Goal: Task Accomplishment & Management: Use online tool/utility

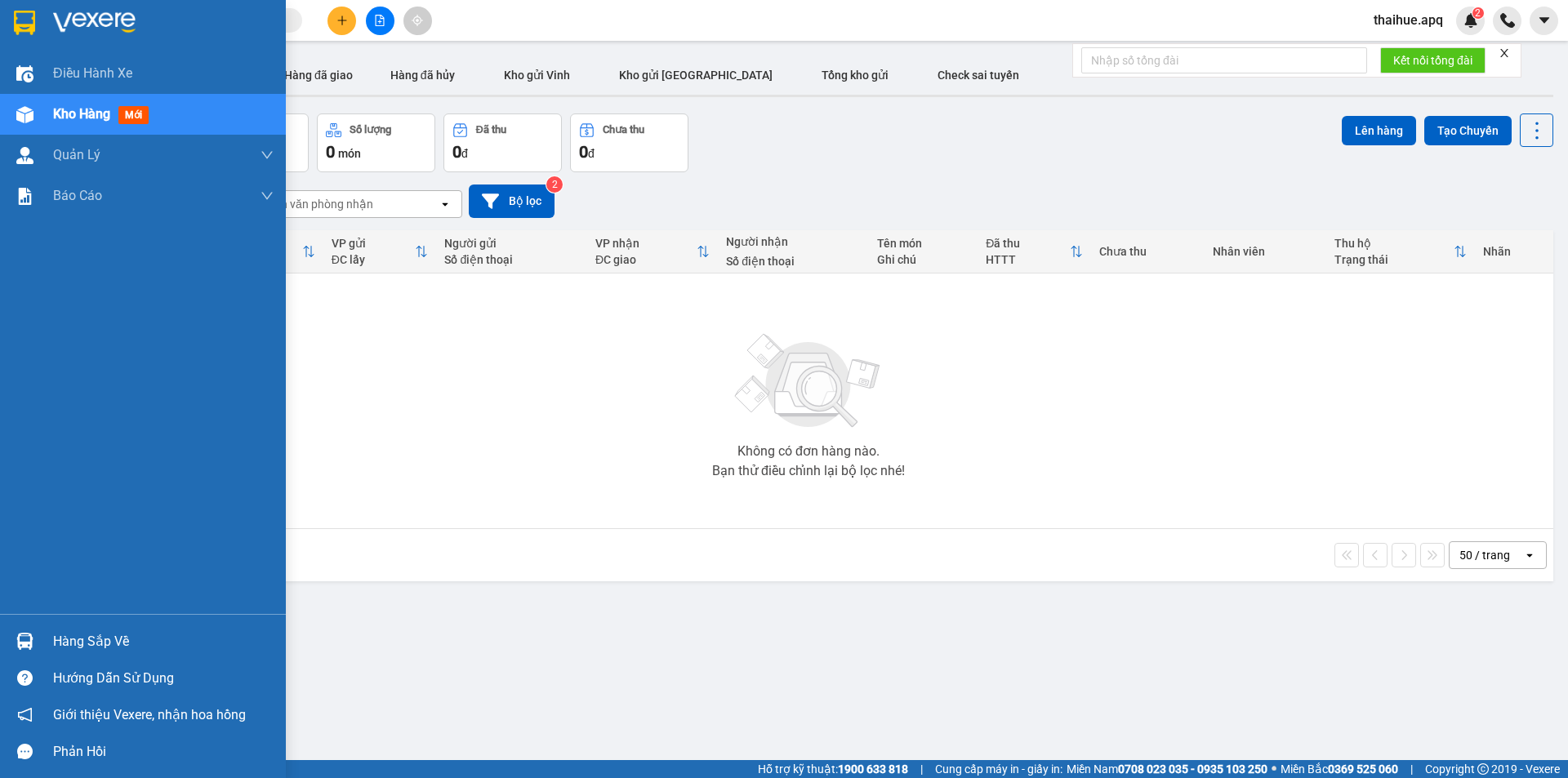
scroll to position [75, 0]
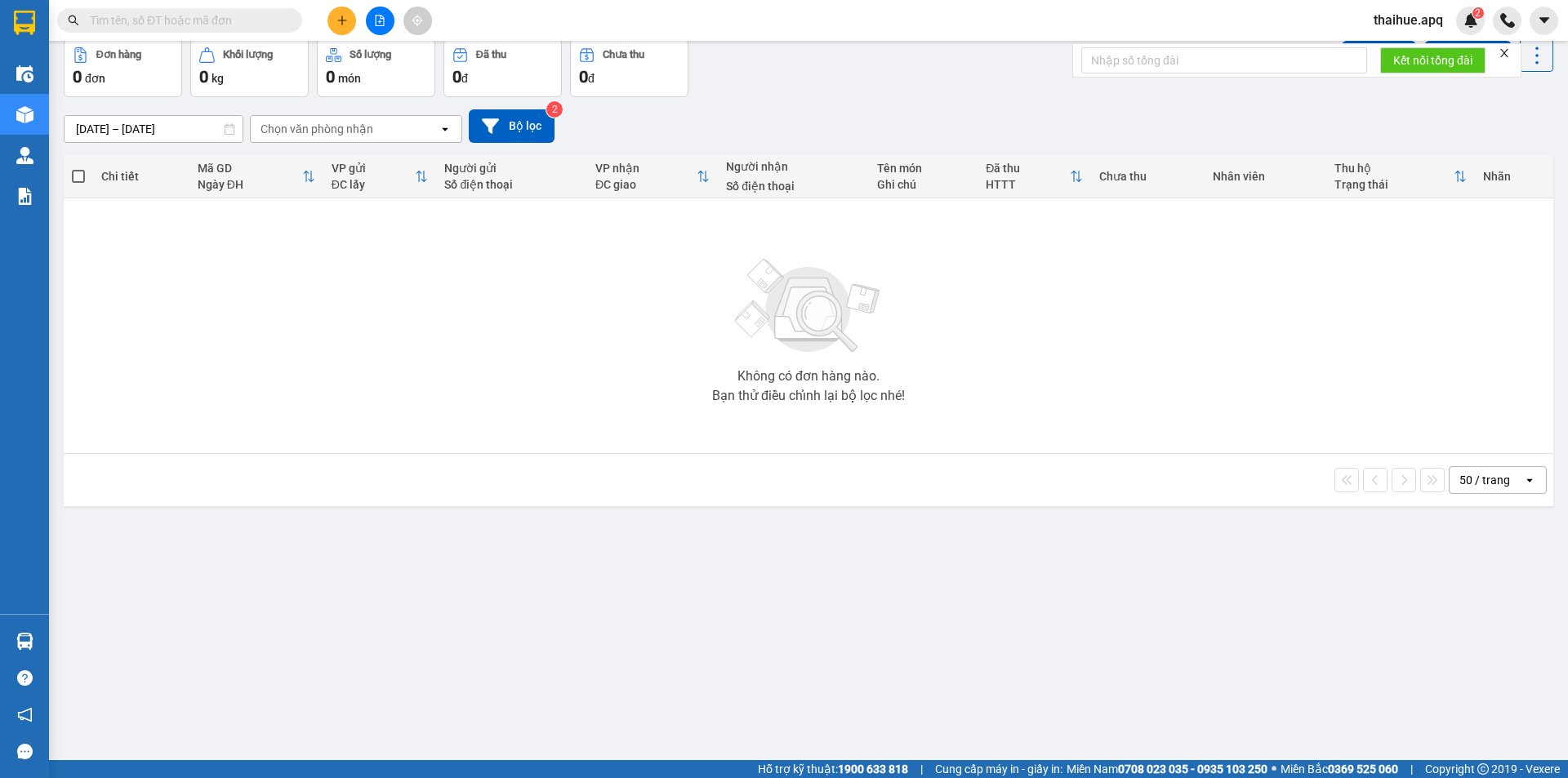
click at [118, 24] on input "text" at bounding box center [186, 20] width 192 height 18
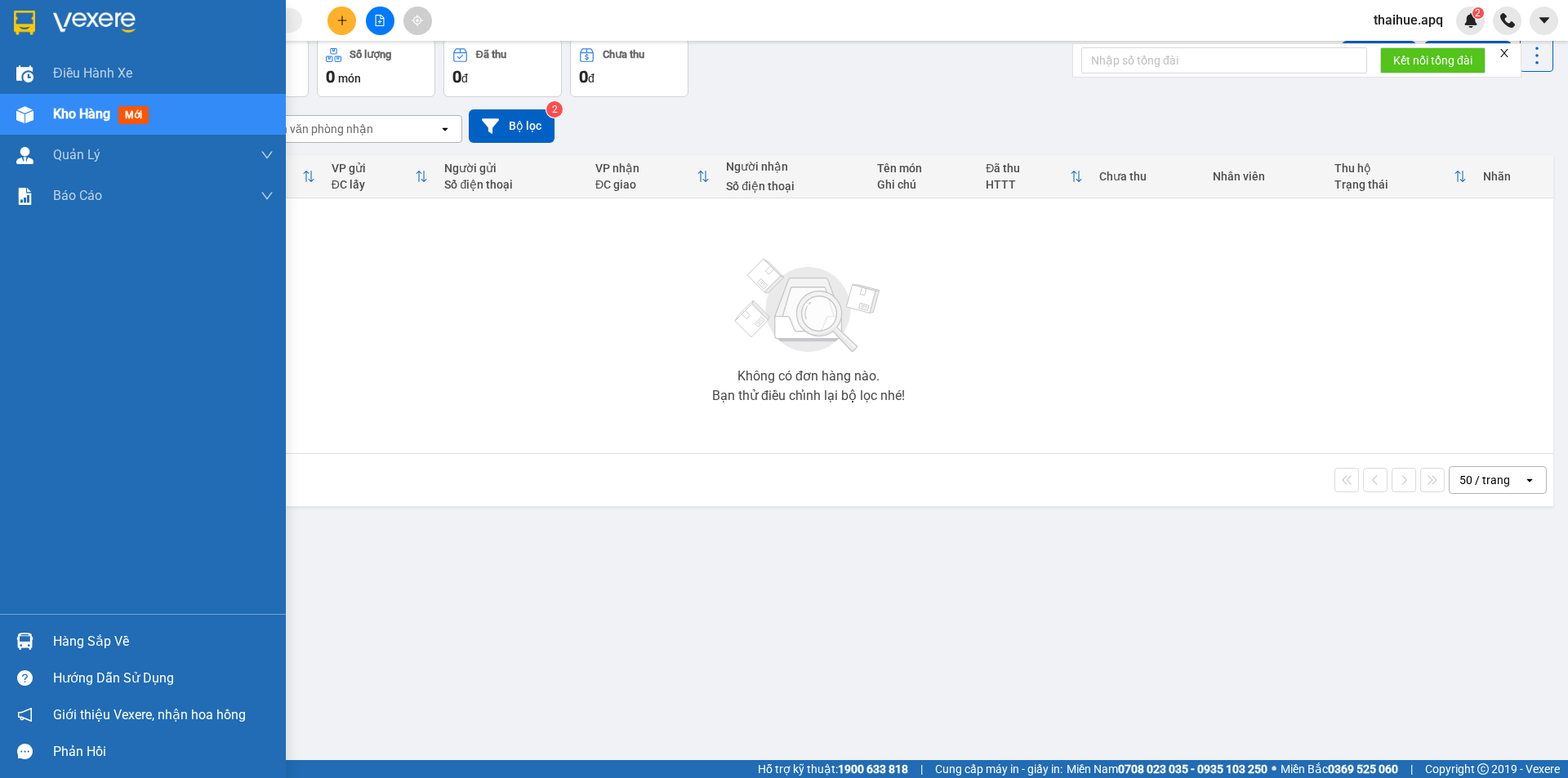
click at [58, 637] on div "Hàng sắp về" at bounding box center [163, 641] width 220 height 24
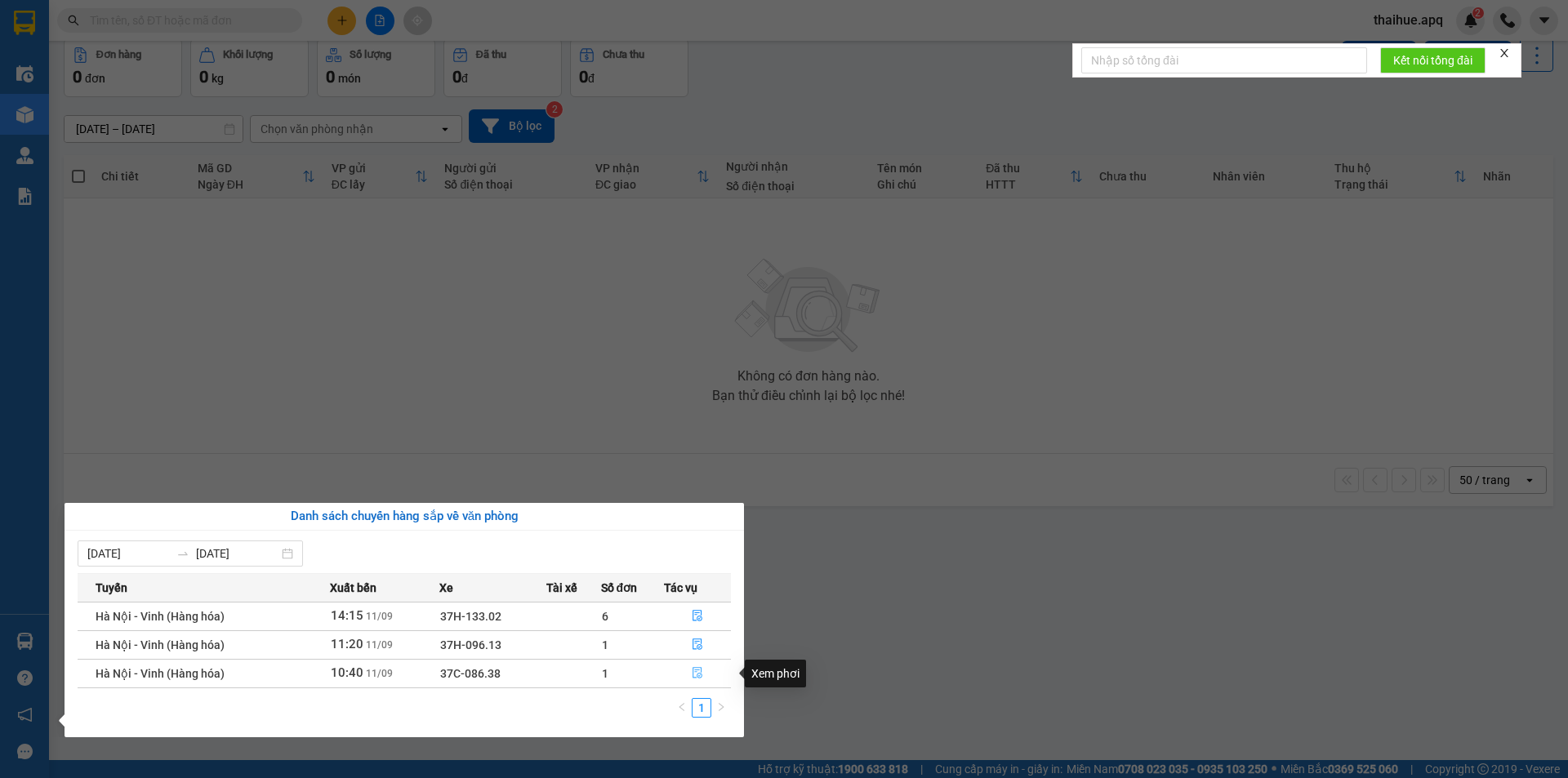
click at [696, 674] on icon "file-done" at bounding box center [697, 673] width 12 height 12
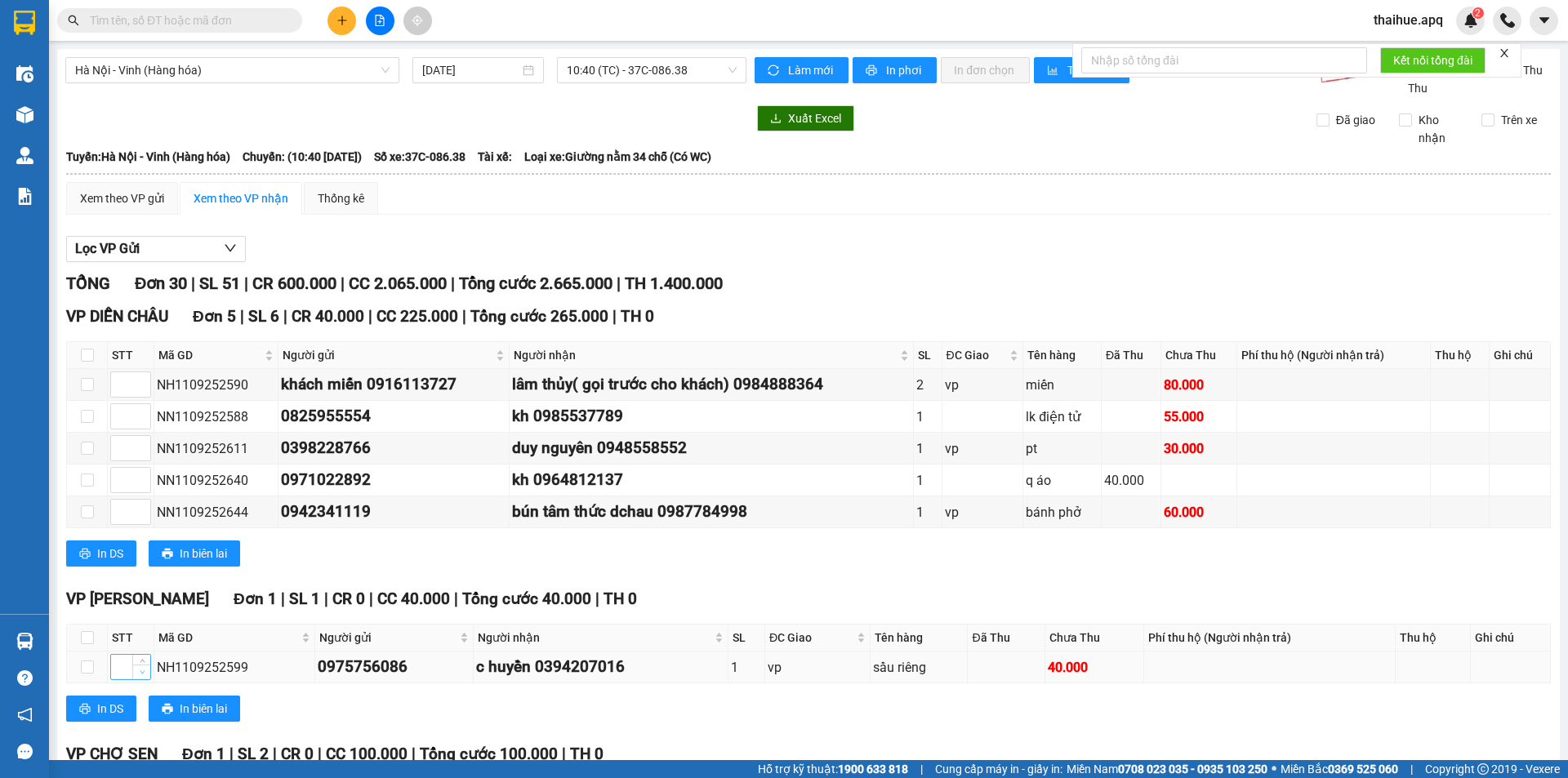
scroll to position [327, 0]
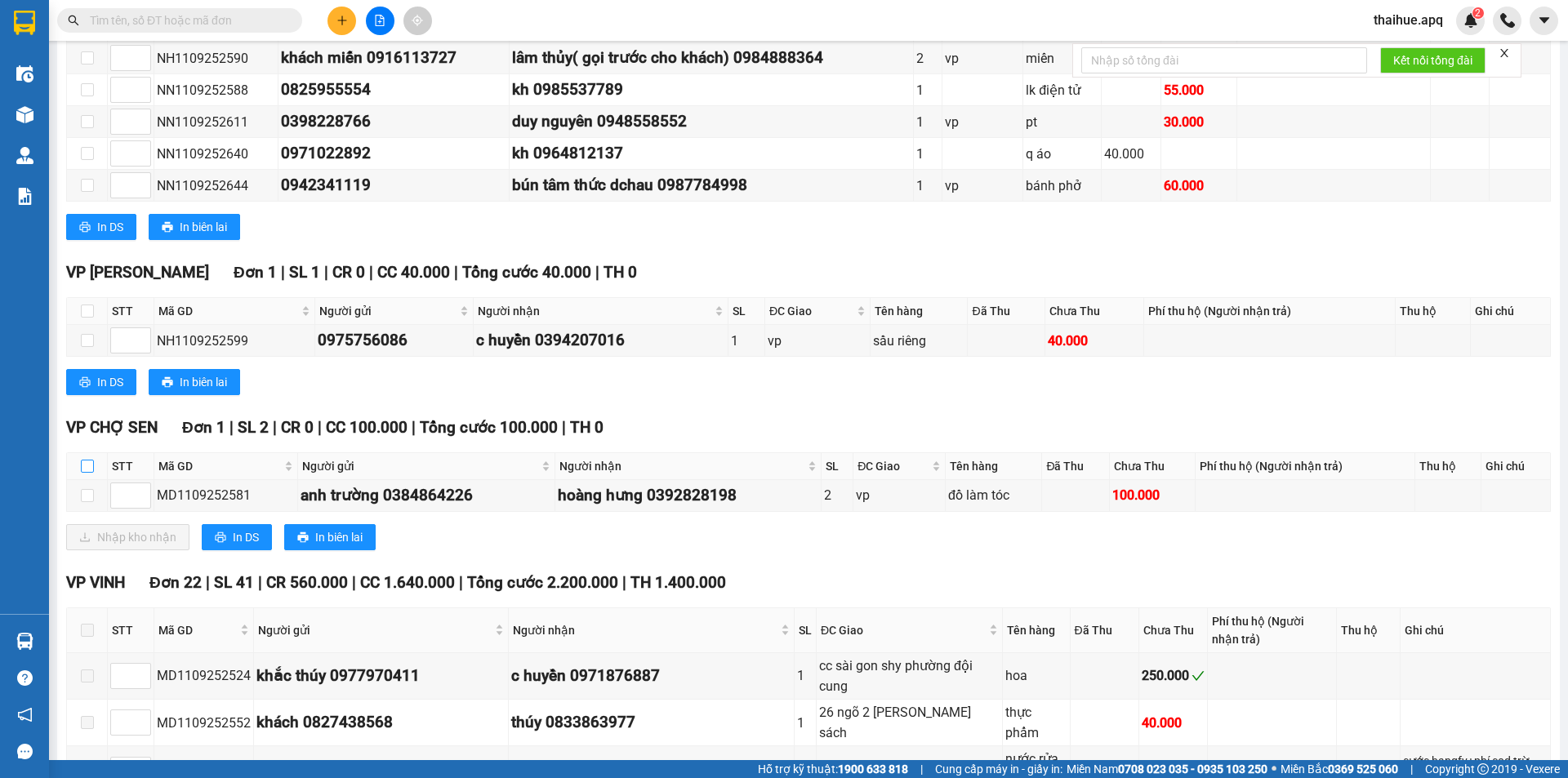
click at [83, 466] on input "checkbox" at bounding box center [88, 467] width 14 height 14
checkbox input "true"
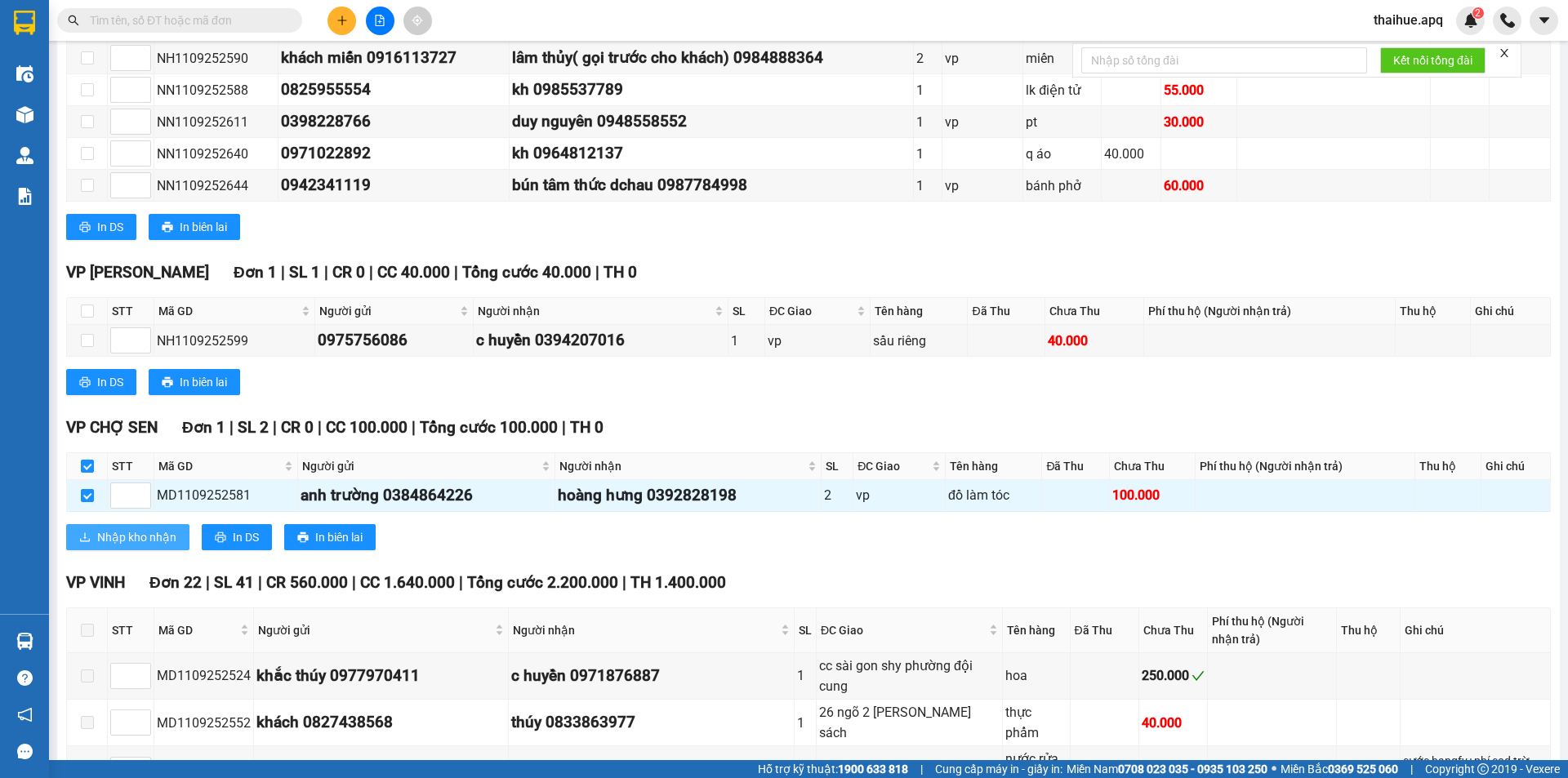
click at [118, 537] on span "Nhập kho nhận" at bounding box center [137, 536] width 79 height 18
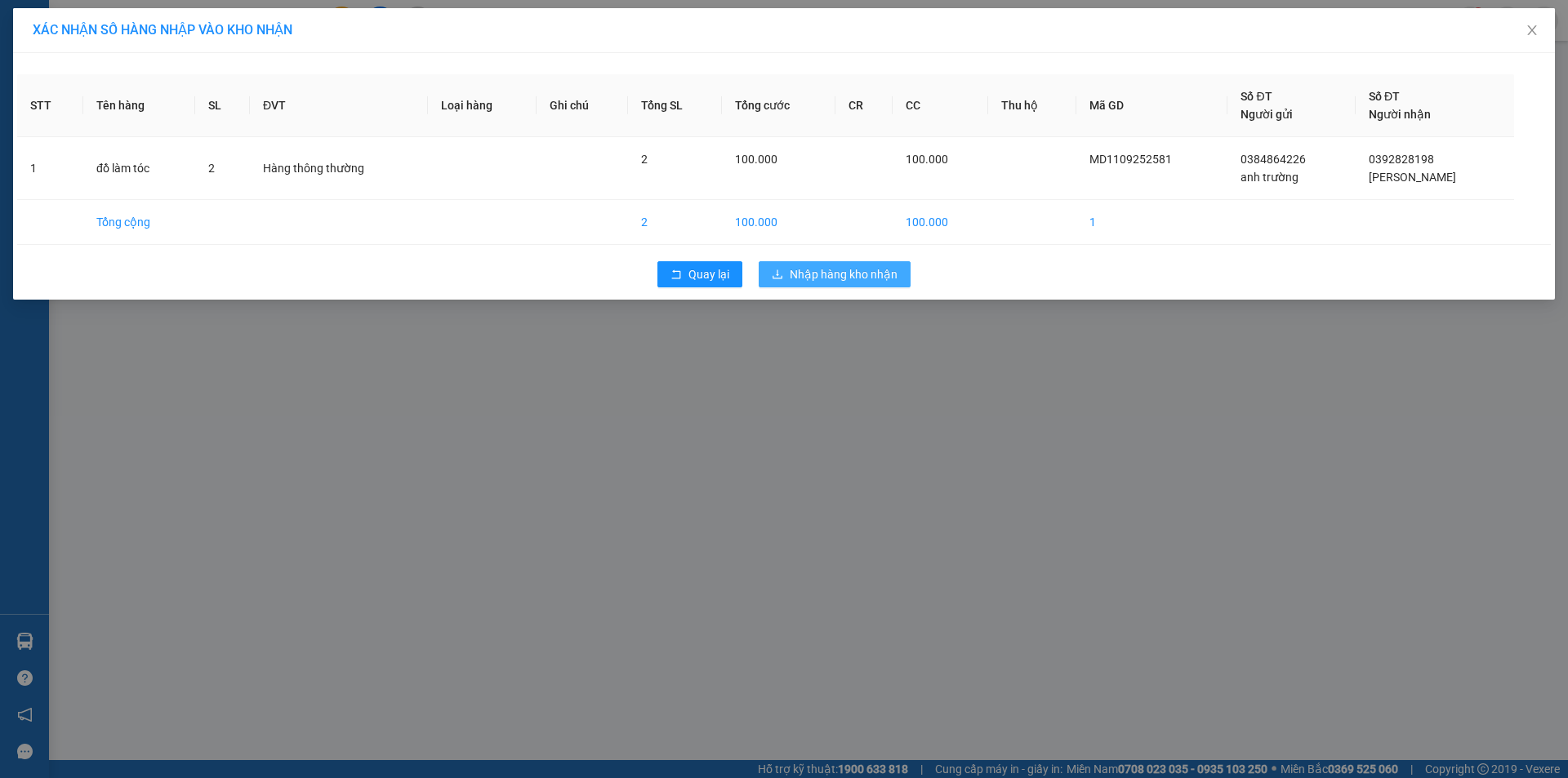
click at [831, 275] on span "Nhập hàng kho nhận" at bounding box center [843, 274] width 107 height 18
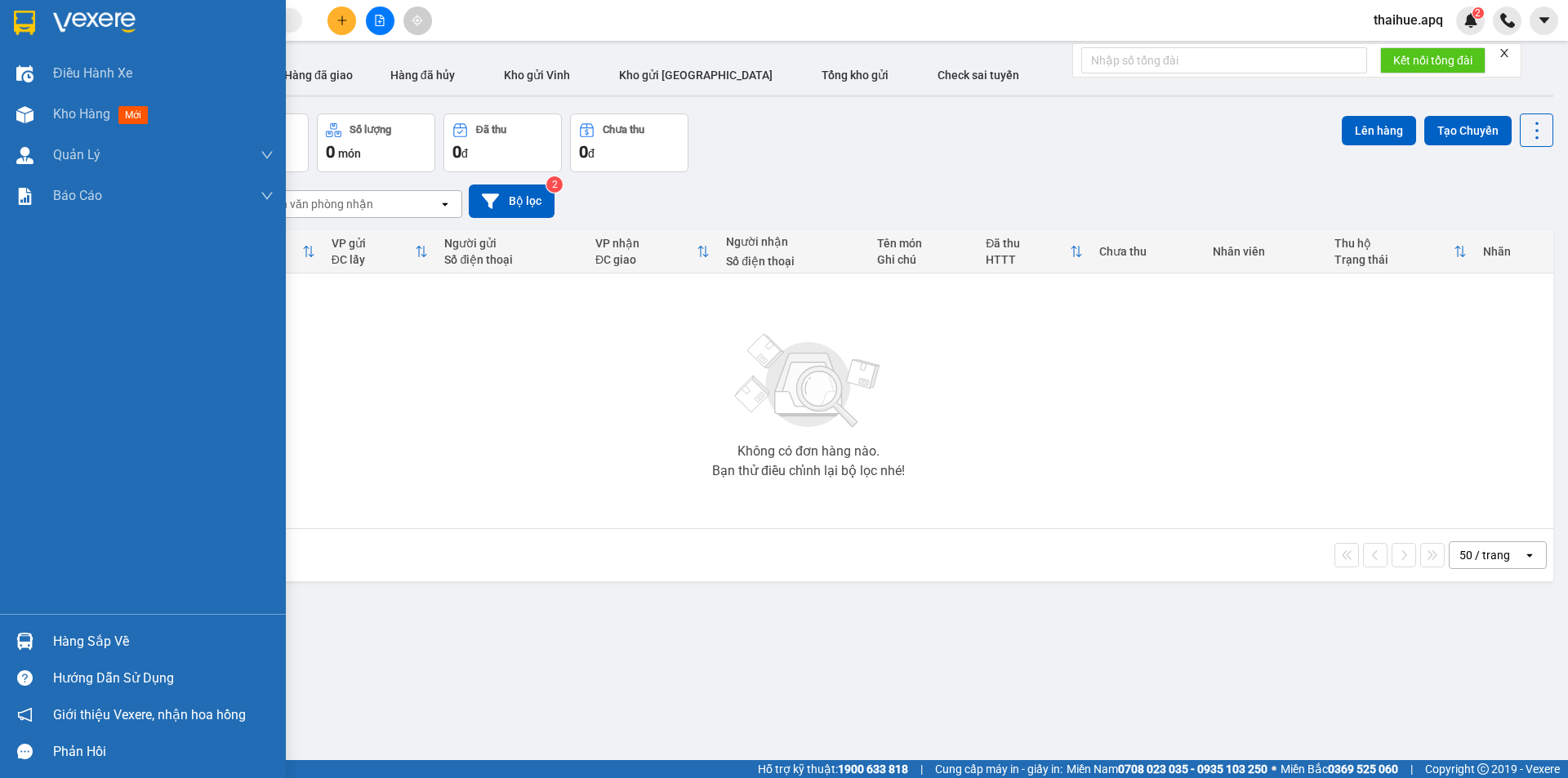
click at [69, 645] on div "Hàng sắp về" at bounding box center [163, 641] width 220 height 24
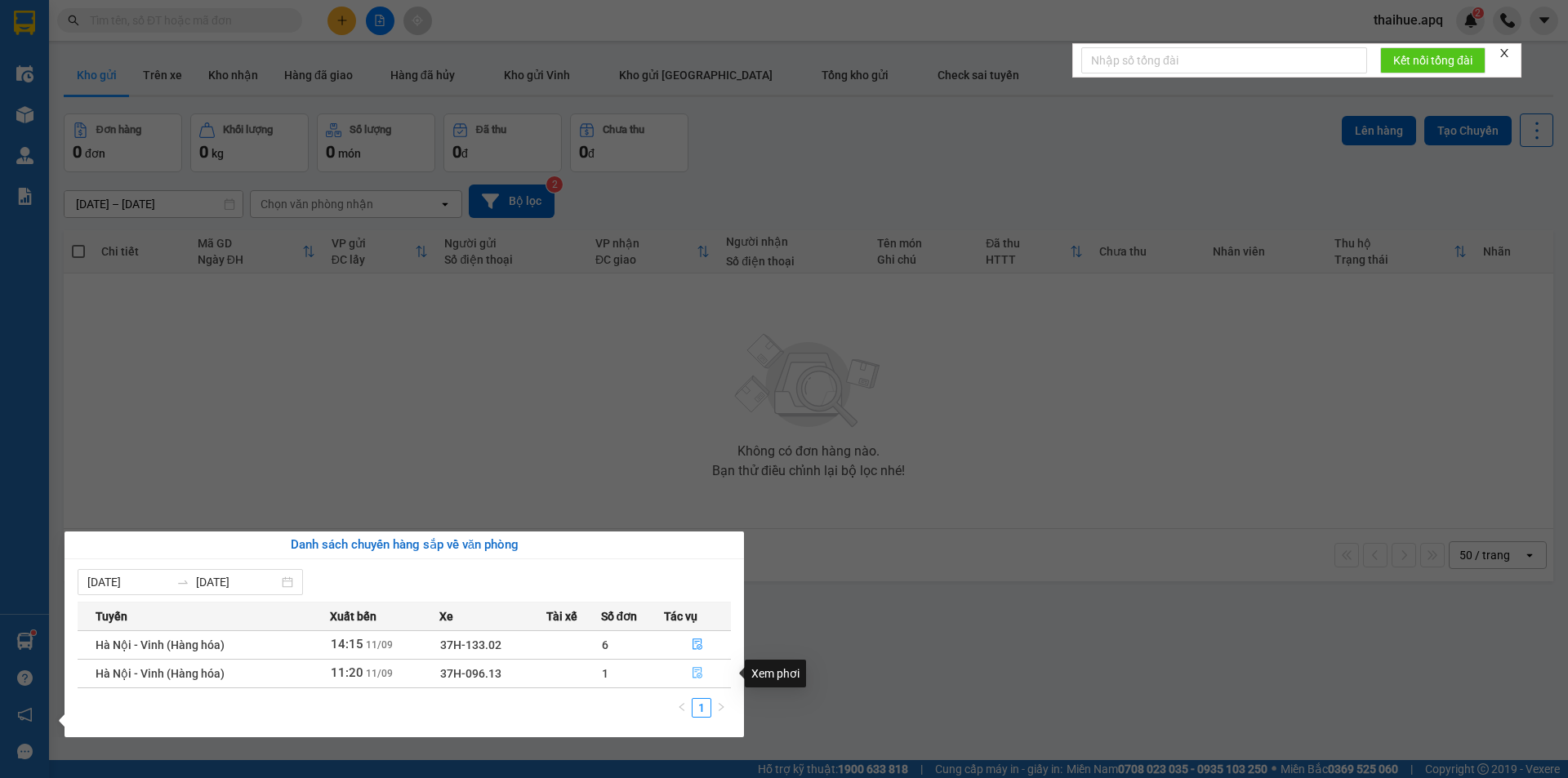
click at [696, 674] on icon "file-done" at bounding box center [697, 673] width 12 height 12
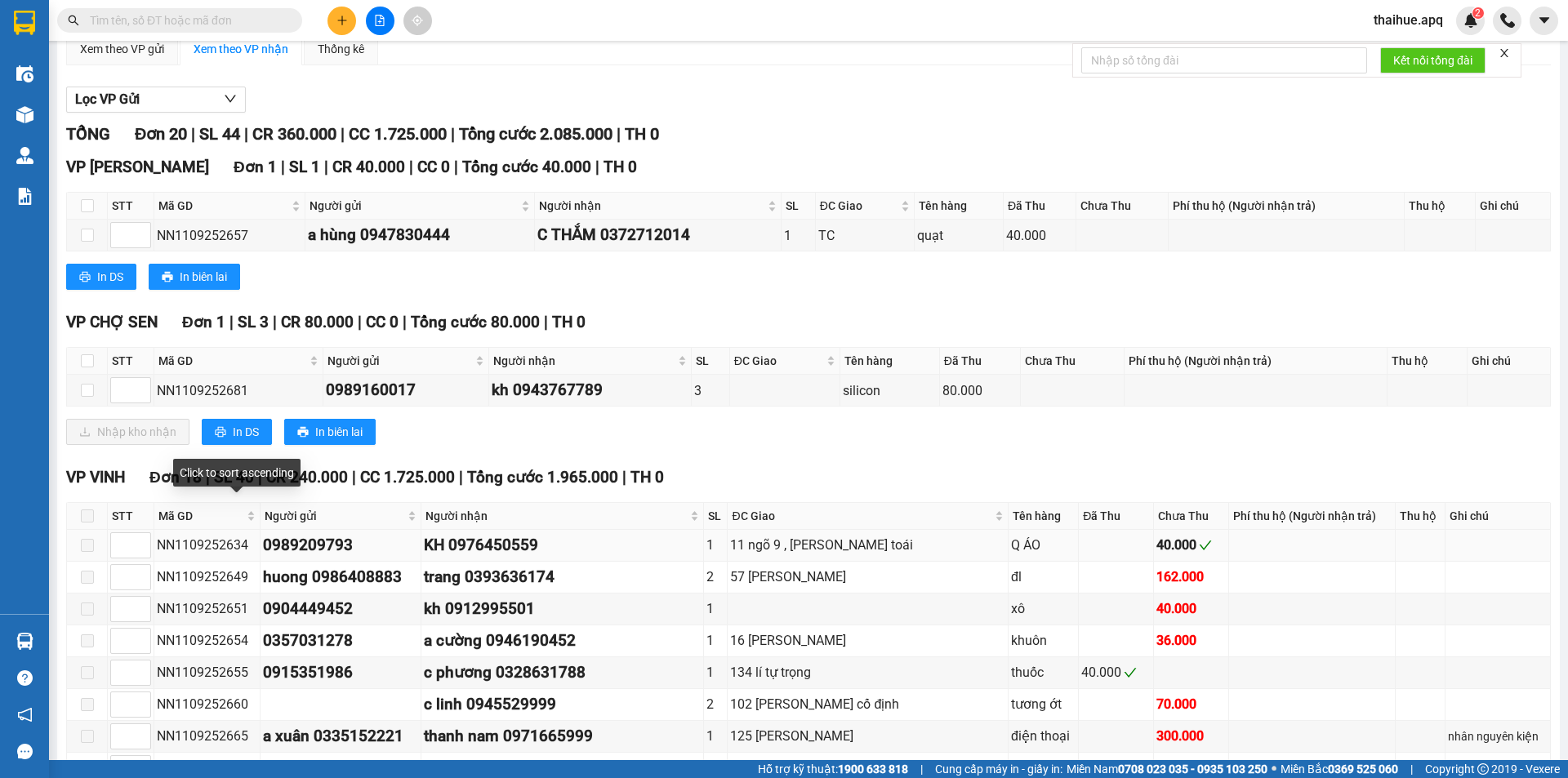
scroll to position [163, 0]
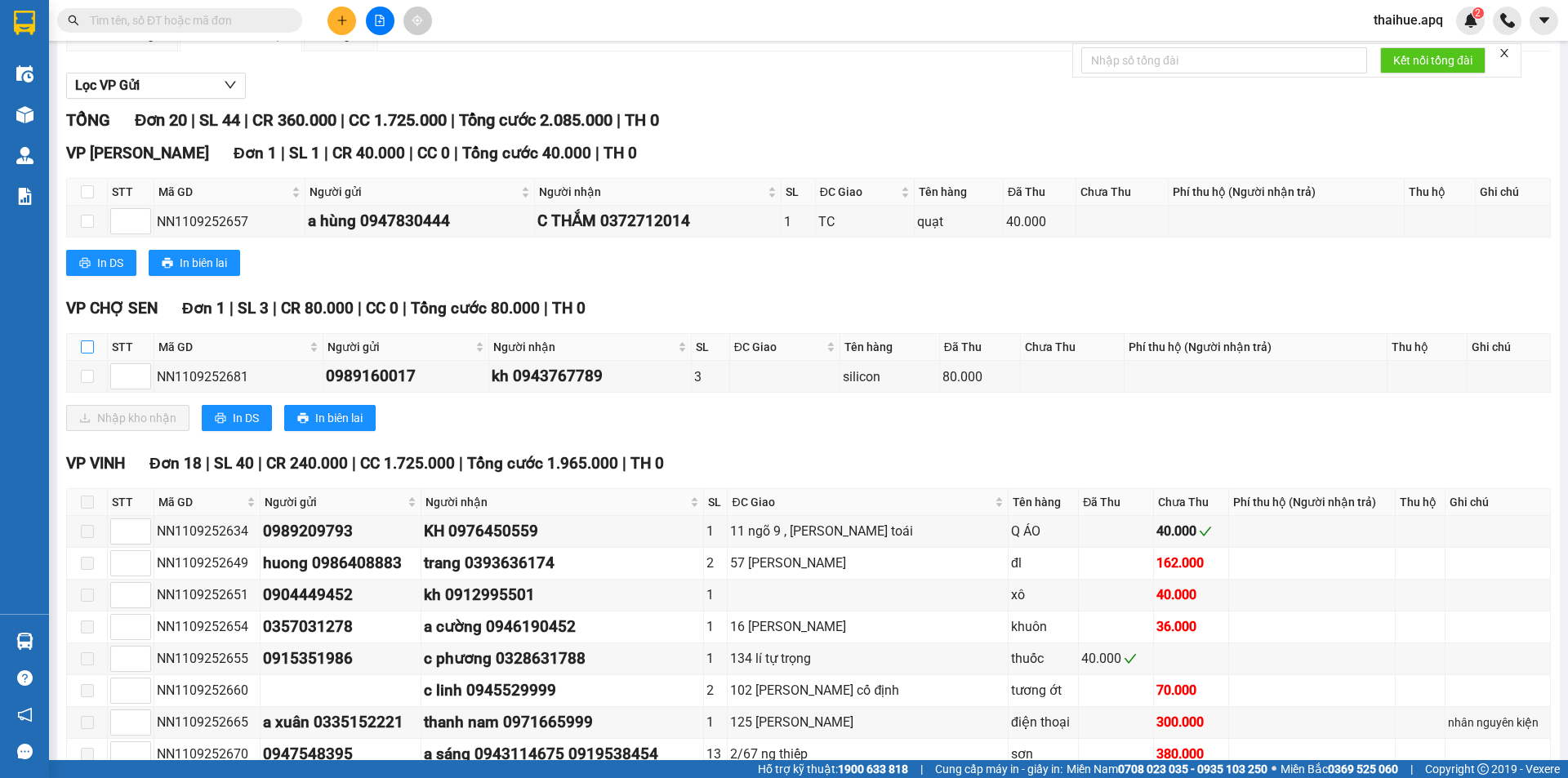
click at [83, 349] on input "checkbox" at bounding box center [88, 347] width 14 height 14
checkbox input "true"
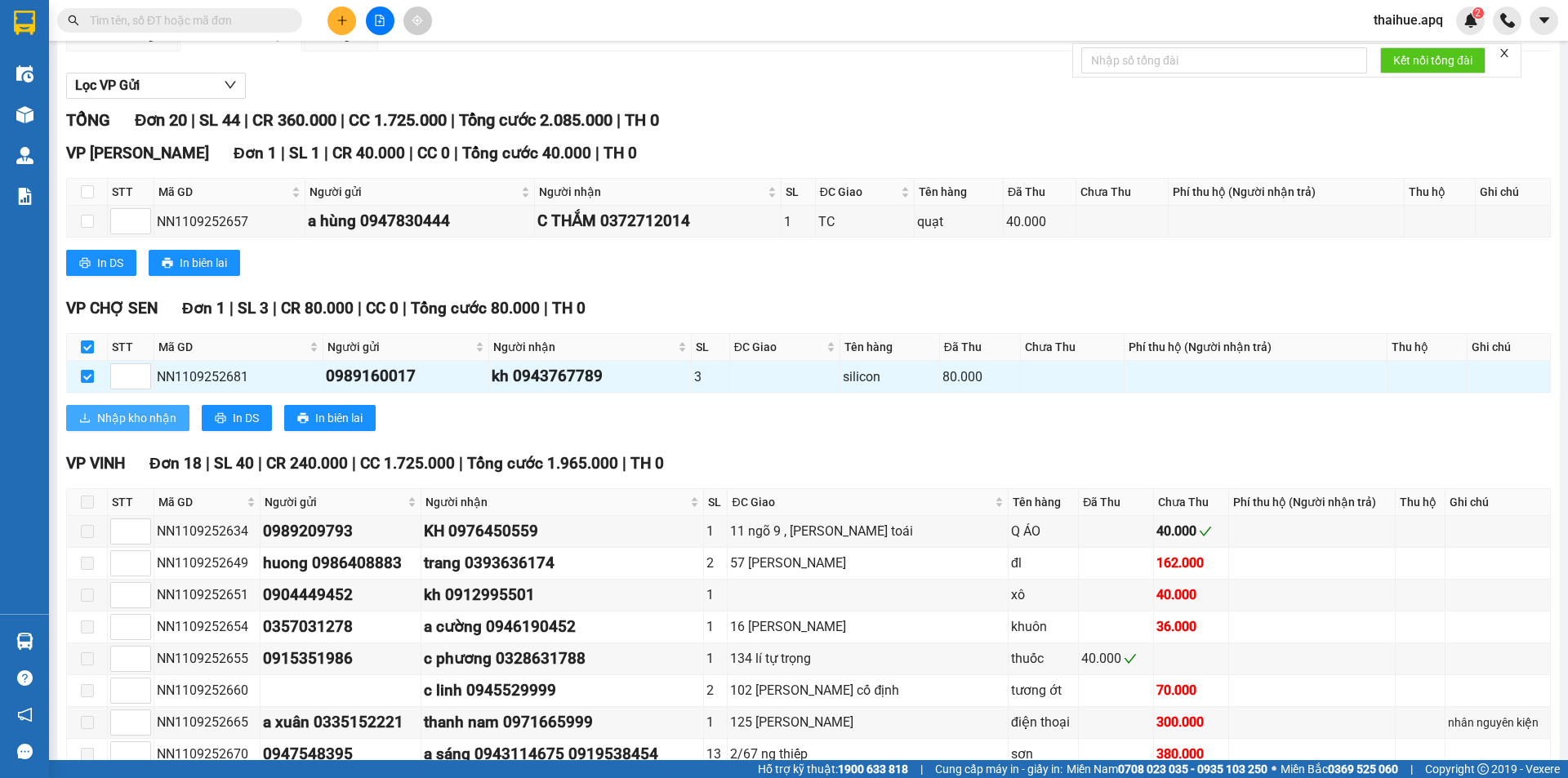
click at [113, 415] on span "Nhập kho nhận" at bounding box center [137, 418] width 79 height 18
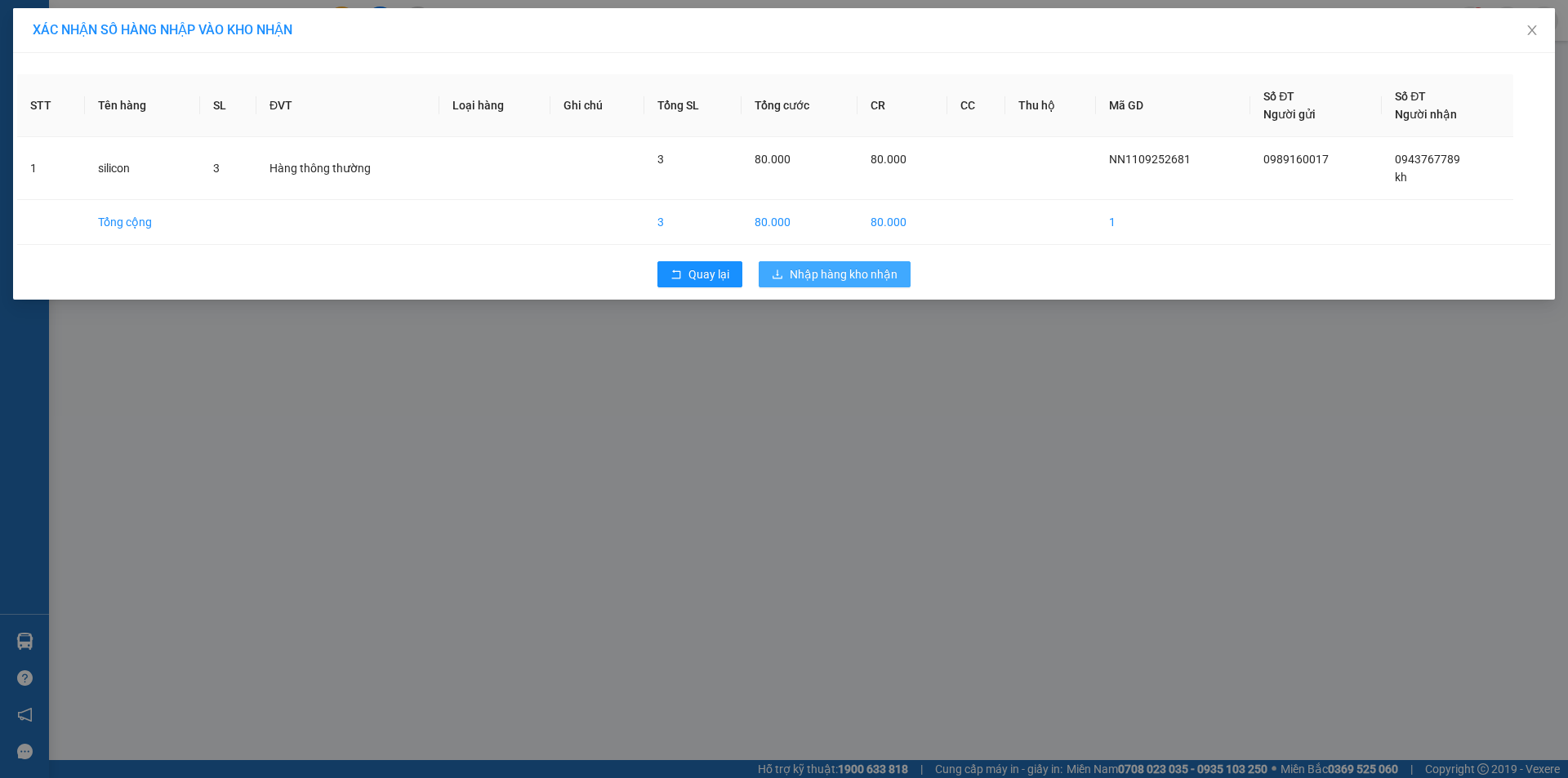
click at [837, 271] on span "Nhập hàng kho nhận" at bounding box center [843, 274] width 107 height 18
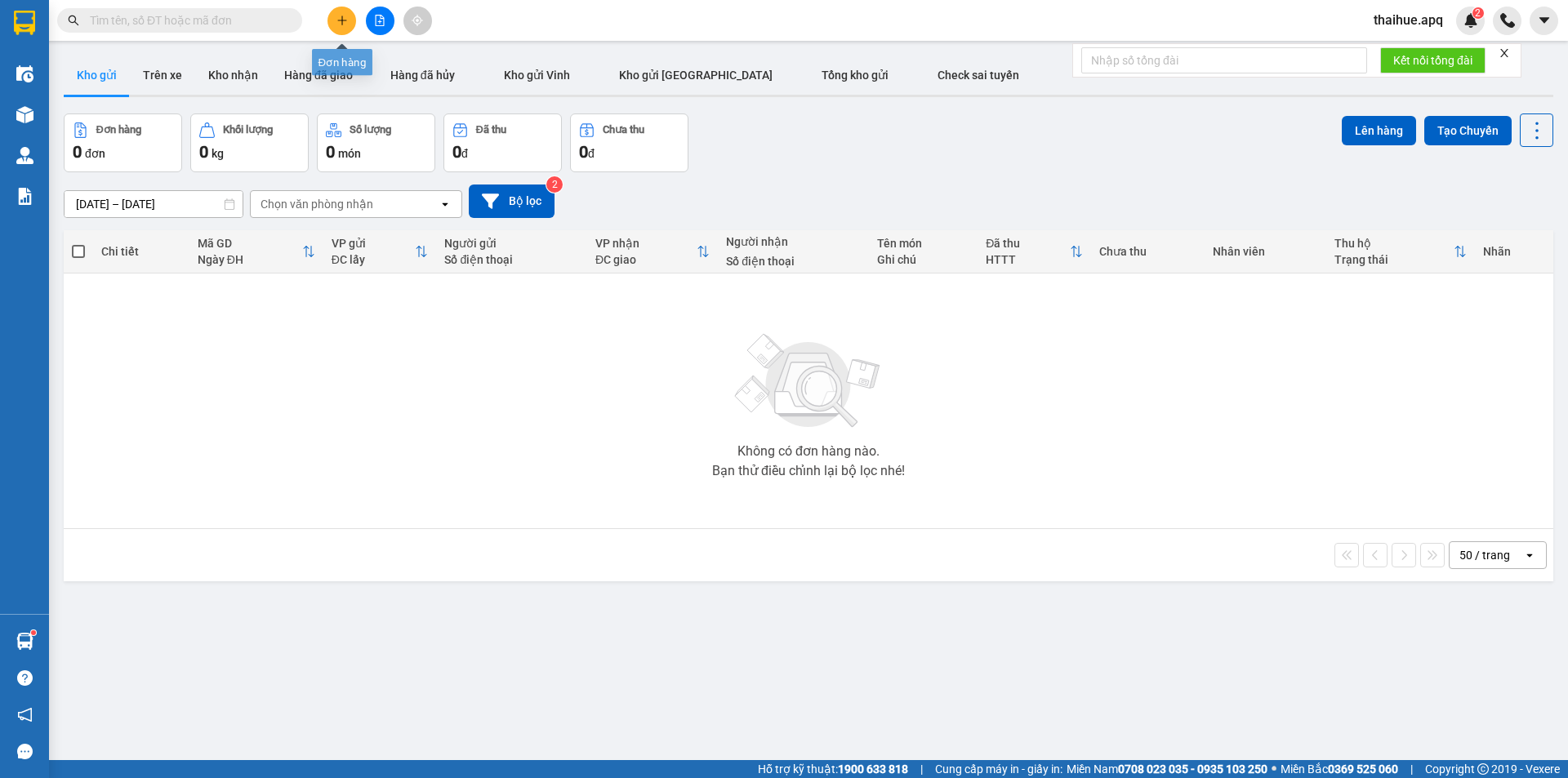
click at [344, 23] on icon "plus" at bounding box center [342, 20] width 12 height 12
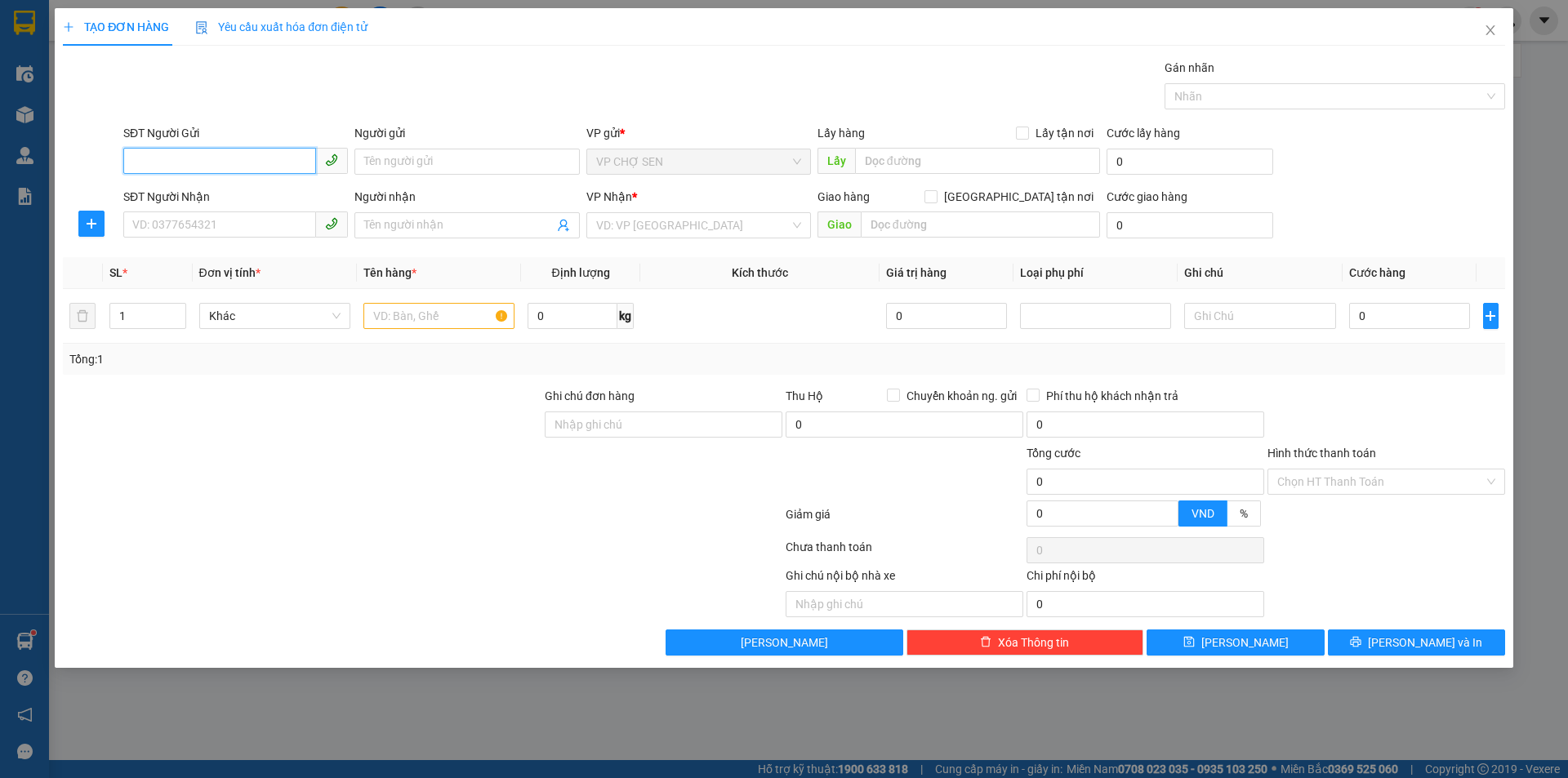
click at [226, 161] on input "SĐT Người Gửi" at bounding box center [219, 160] width 192 height 26
click at [1492, 26] on icon "close" at bounding box center [1491, 30] width 14 height 14
